Goal: Information Seeking & Learning: Learn about a topic

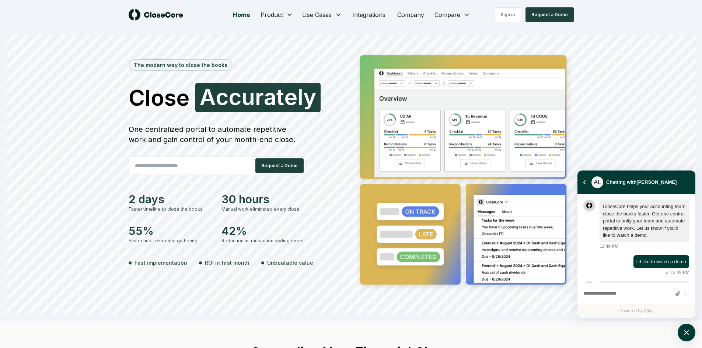
scroll to position [129, 0]
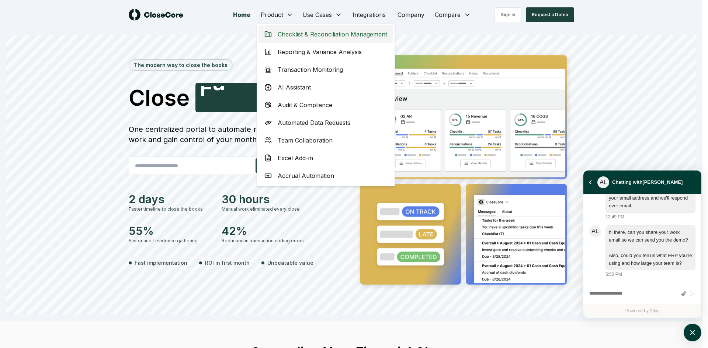
click at [298, 36] on span "Checklist & Reconciliation Management" at bounding box center [332, 34] width 109 height 9
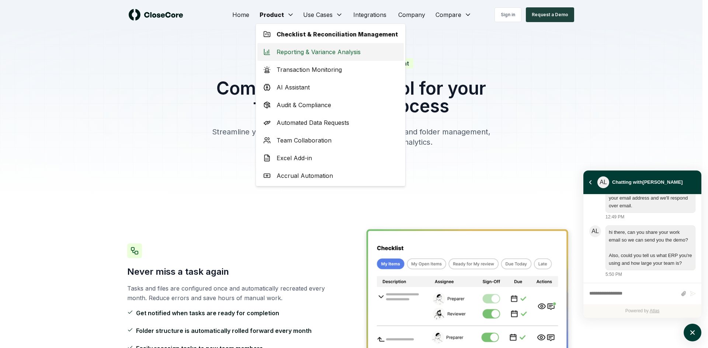
click at [301, 52] on span "Reporting & Variance Analysis" at bounding box center [319, 52] width 84 height 9
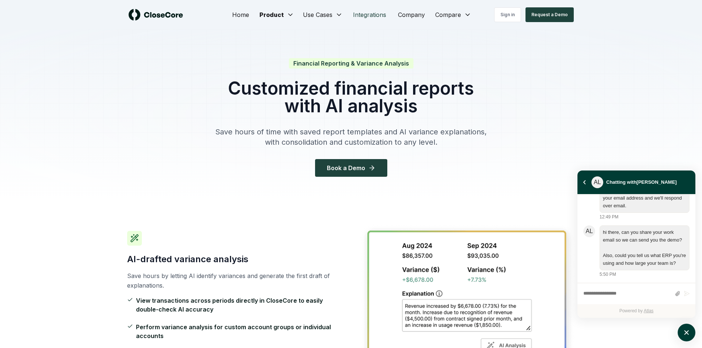
click at [376, 15] on link "Integrations" at bounding box center [369, 14] width 45 height 15
